Goal: Communication & Community: Answer question/provide support

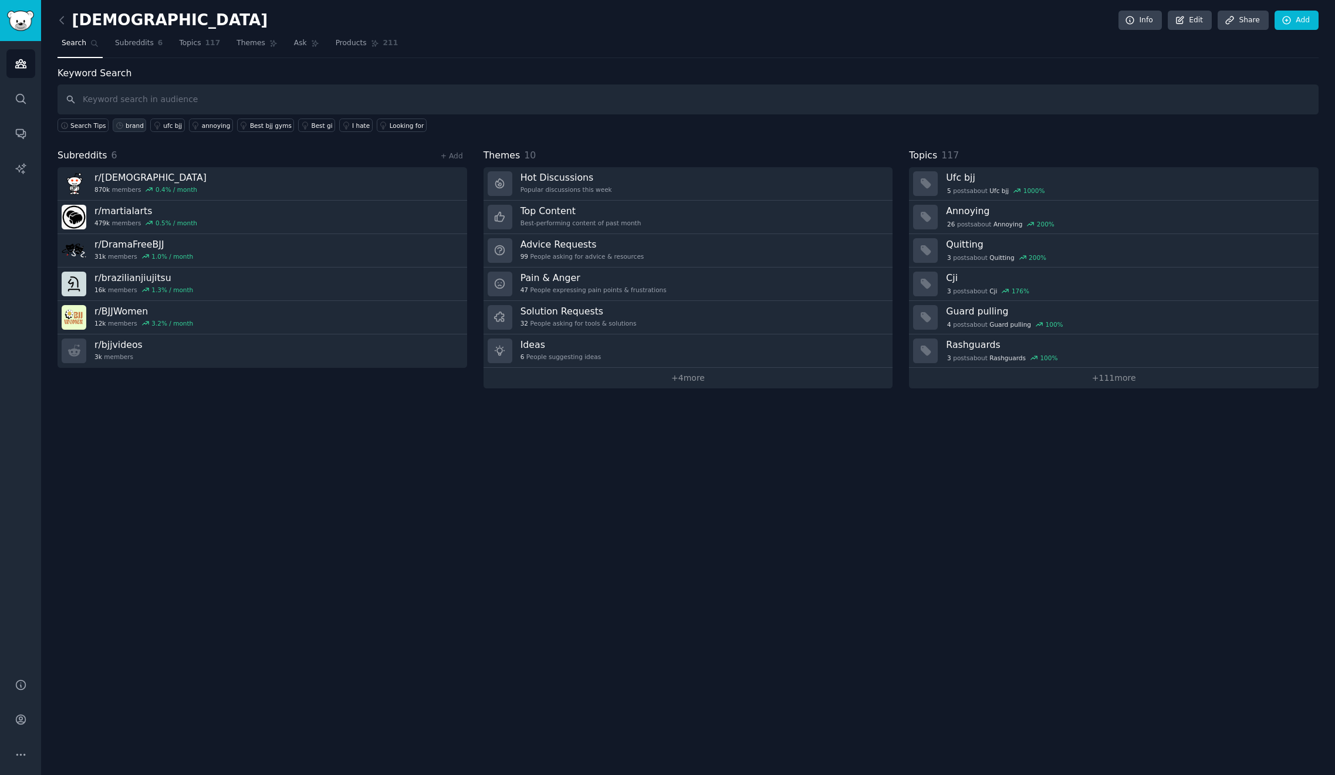
click at [133, 127] on div "brand" at bounding box center [135, 125] width 18 height 8
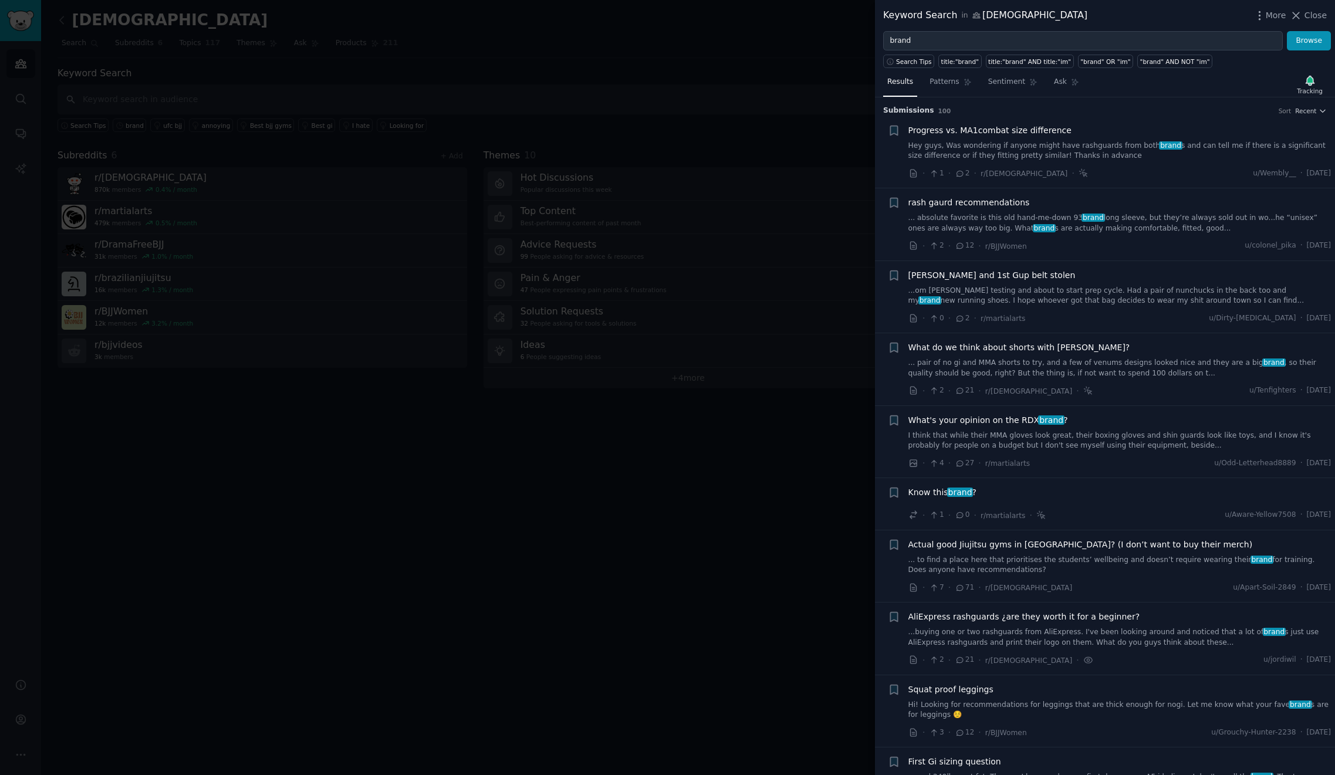
click at [1058, 151] on link "Hey guys, Was wondering if anyone might have rashguards from both brand s and c…" at bounding box center [1119, 151] width 423 height 21
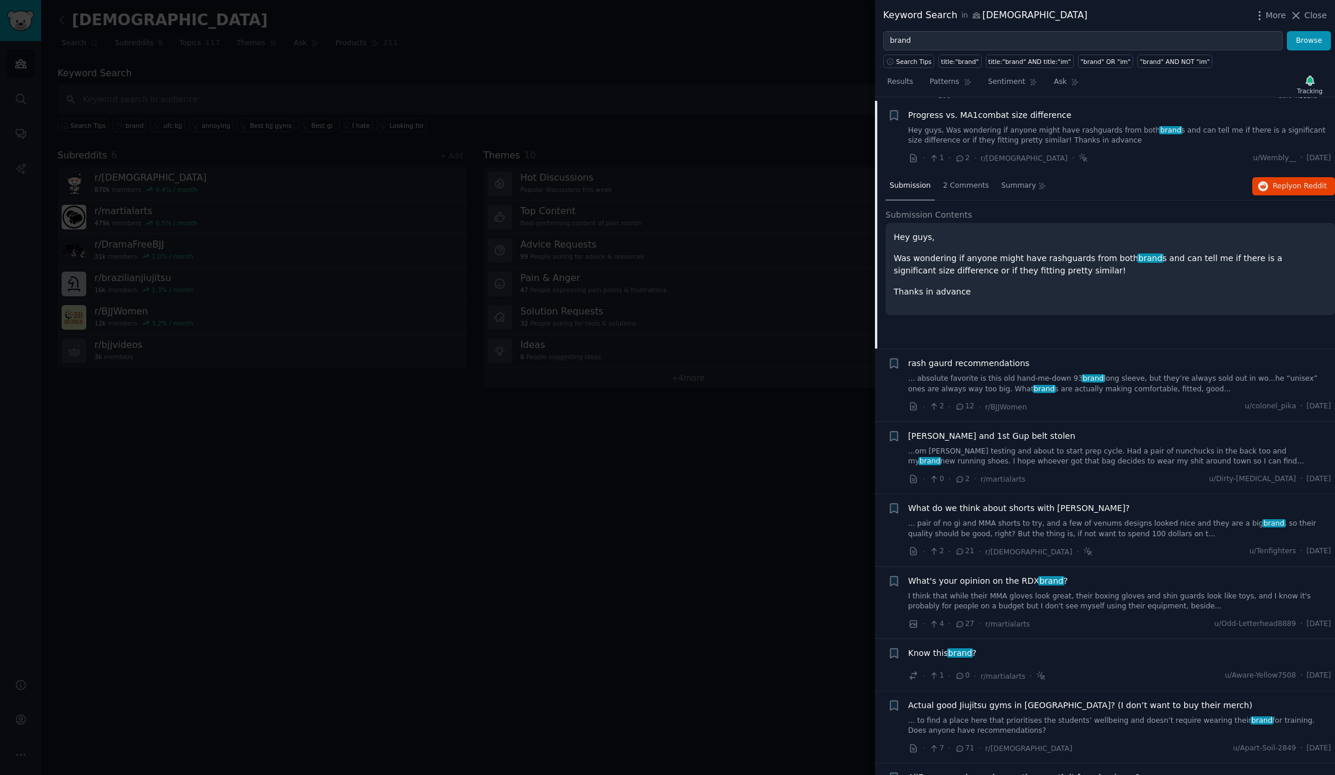
scroll to position [18, 0]
click at [1286, 184] on span "Reply on Reddit" at bounding box center [1300, 183] width 54 height 11
